Goal: Task Accomplishment & Management: Manage account settings

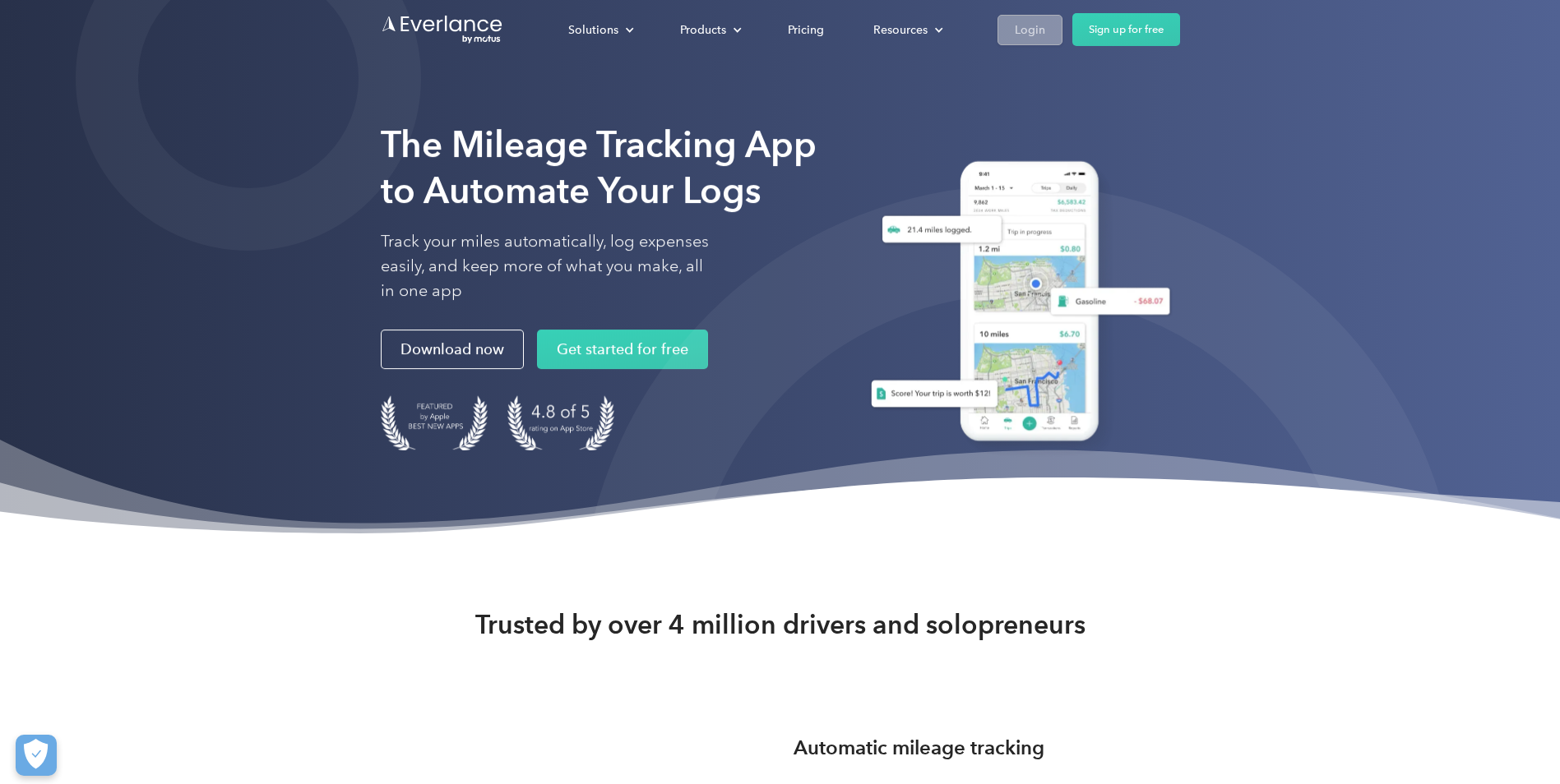
click at [1025, 18] on link "Login" at bounding box center [1030, 29] width 65 height 31
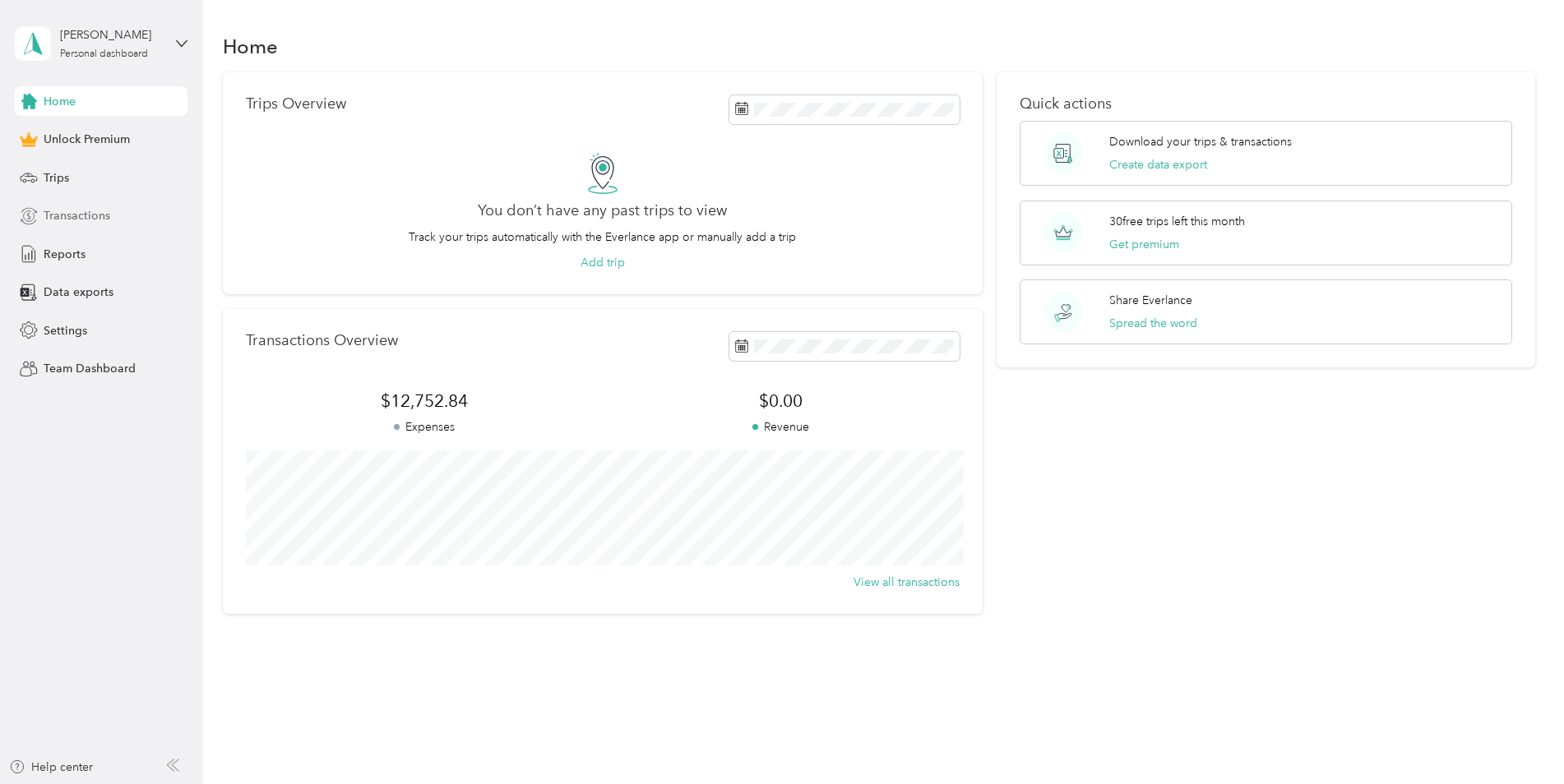
click at [72, 218] on span "Transactions" at bounding box center [77, 216] width 67 height 18
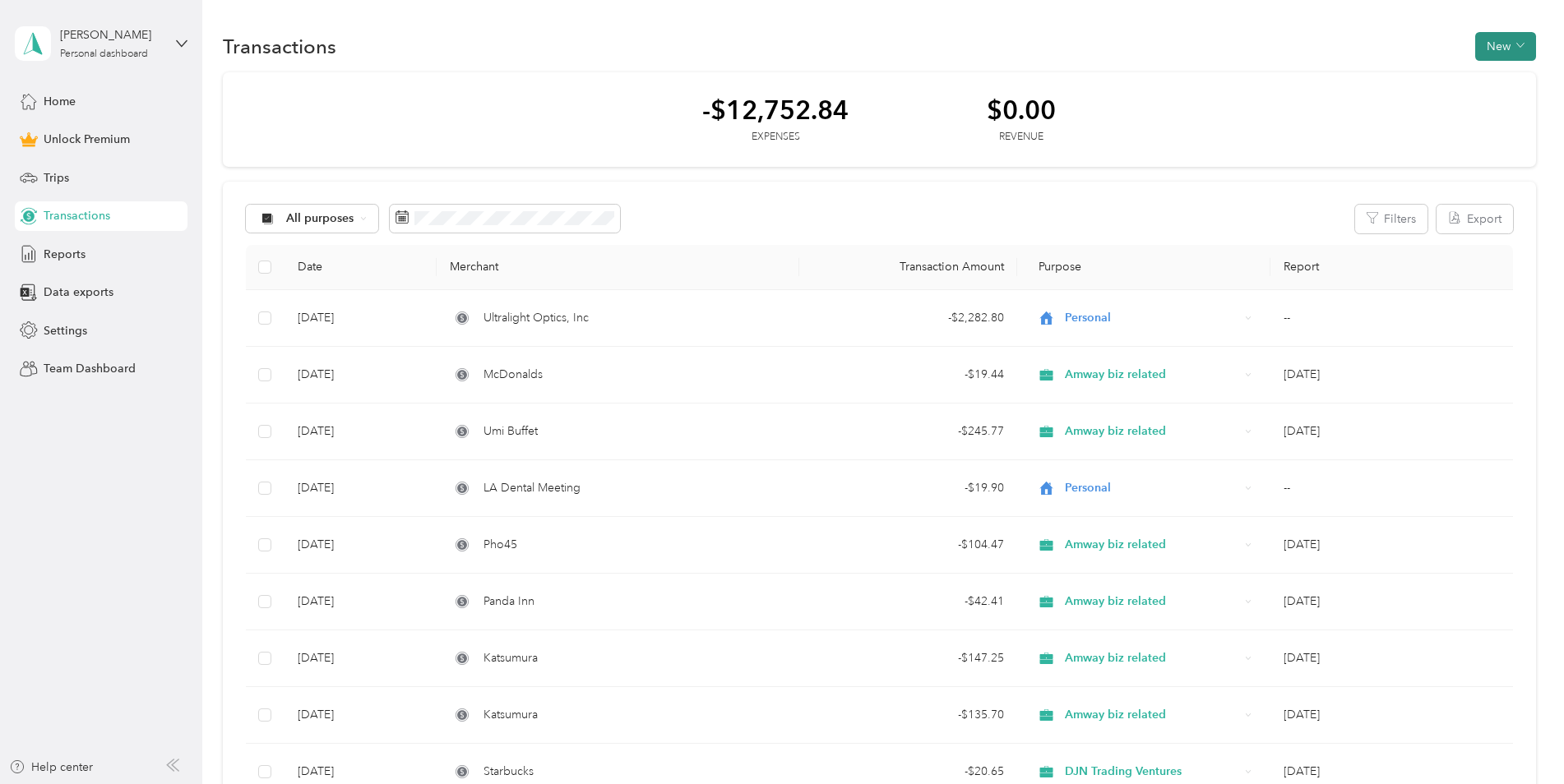
click at [1497, 48] on button "New" at bounding box center [1506, 46] width 61 height 29
click at [1500, 77] on span "Expense" at bounding box center [1497, 78] width 44 height 18
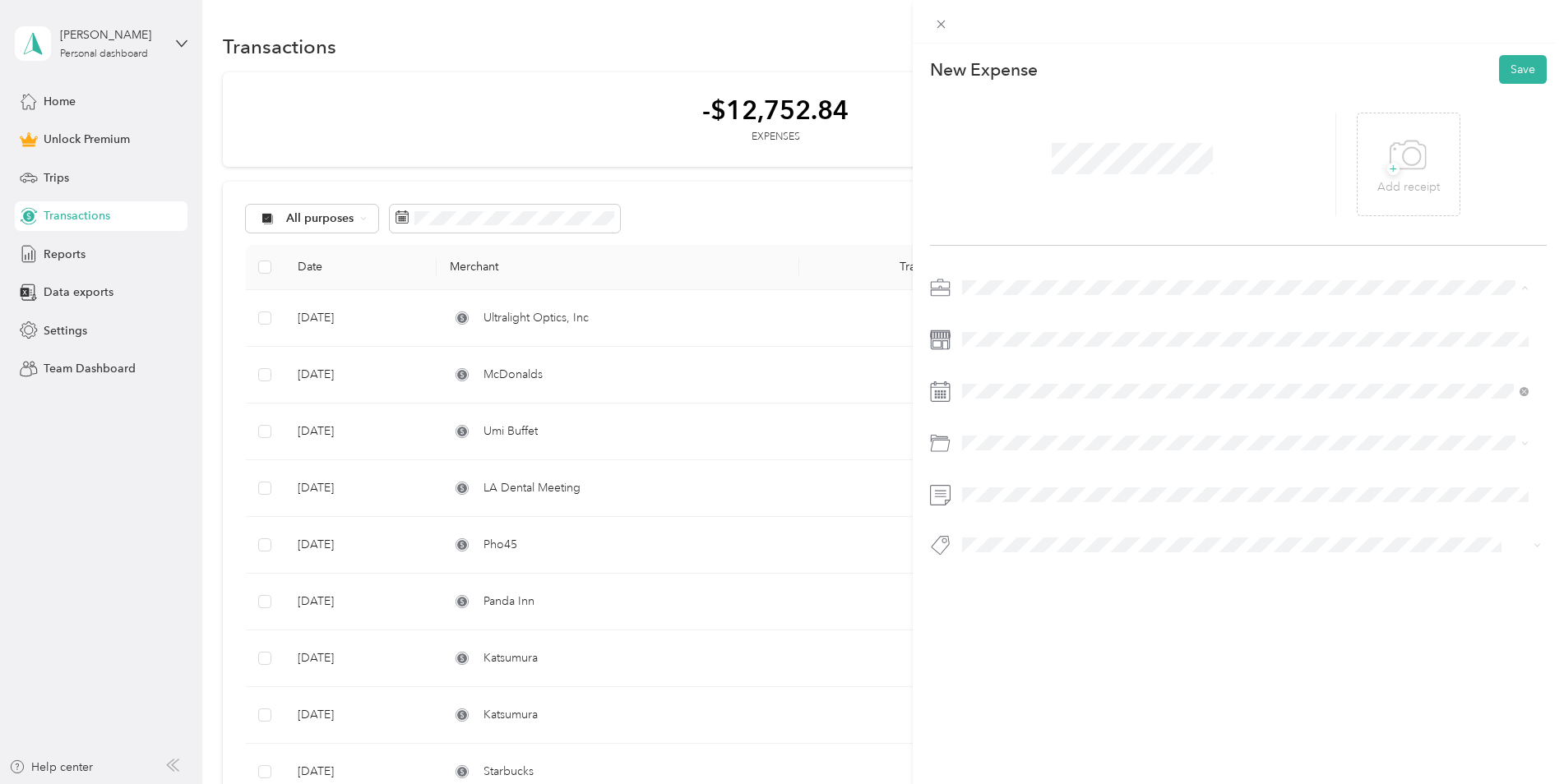
click at [1073, 406] on span "DJN Trading Ventures" at bounding box center [1024, 403] width 114 height 14
click at [1055, 517] on li "Legal / Professional Services" at bounding box center [1245, 509] width 579 height 29
click at [1514, 69] on button "Save" at bounding box center [1523, 69] width 48 height 29
